Goal: Feedback & Contribution: Submit feedback/report problem

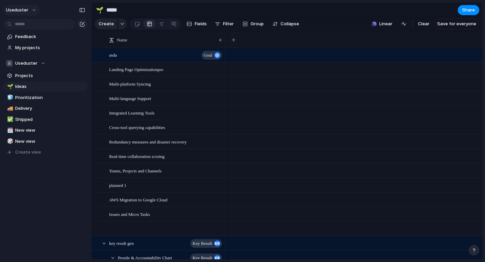
click at [26, 9] on span "useduster" at bounding box center [17, 10] width 22 height 7
click at [23, 25] on span "Settings" at bounding box center [24, 25] width 19 height 7
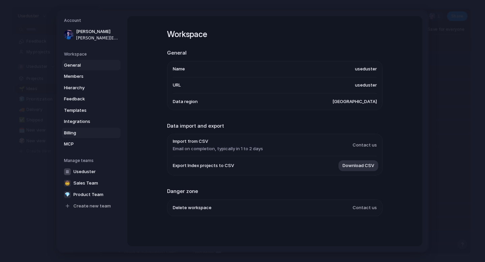
click at [80, 130] on span "Billing" at bounding box center [85, 132] width 43 height 7
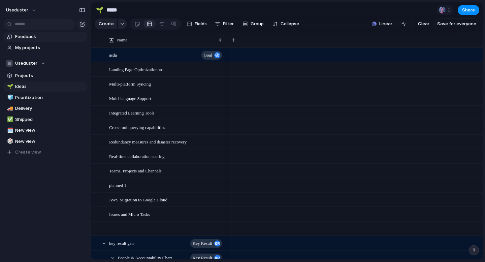
click at [46, 39] on span "Feedback" at bounding box center [50, 36] width 70 height 7
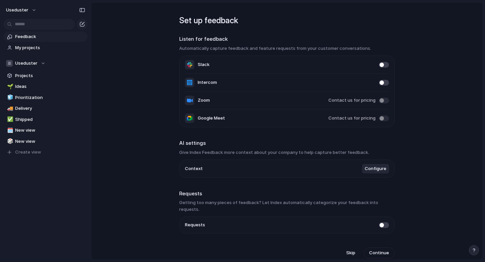
click at [380, 85] on span at bounding box center [384, 83] width 10 height 6
click at [381, 222] on span at bounding box center [384, 225] width 10 height 6
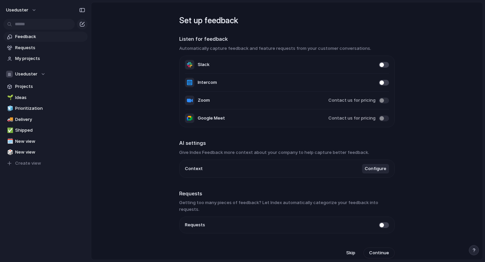
click at [381, 222] on span at bounding box center [384, 225] width 10 height 6
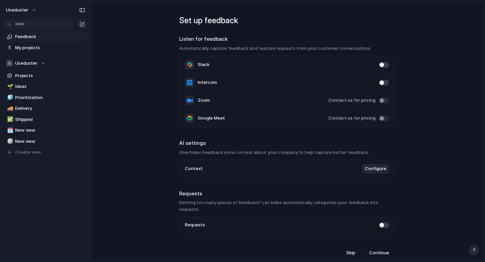
click at [381, 222] on span at bounding box center [384, 225] width 10 height 6
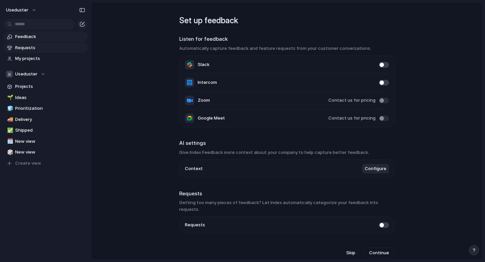
click at [24, 46] on span "Requests" at bounding box center [50, 47] width 70 height 7
click at [381, 82] on span at bounding box center [384, 83] width 10 height 6
